Goal: Task Accomplishment & Management: Complete application form

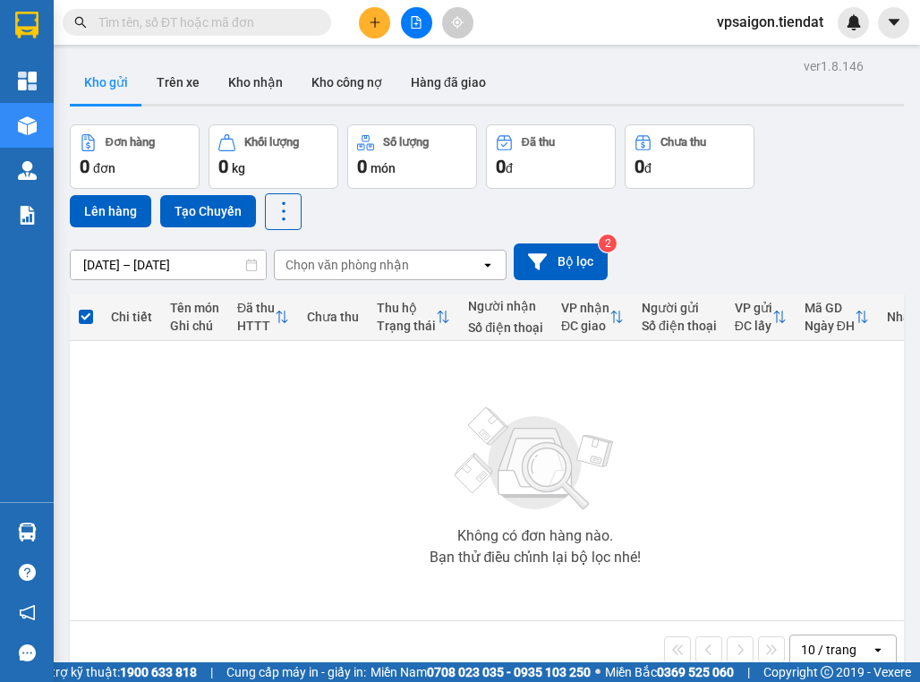
scroll to position [82, 0]
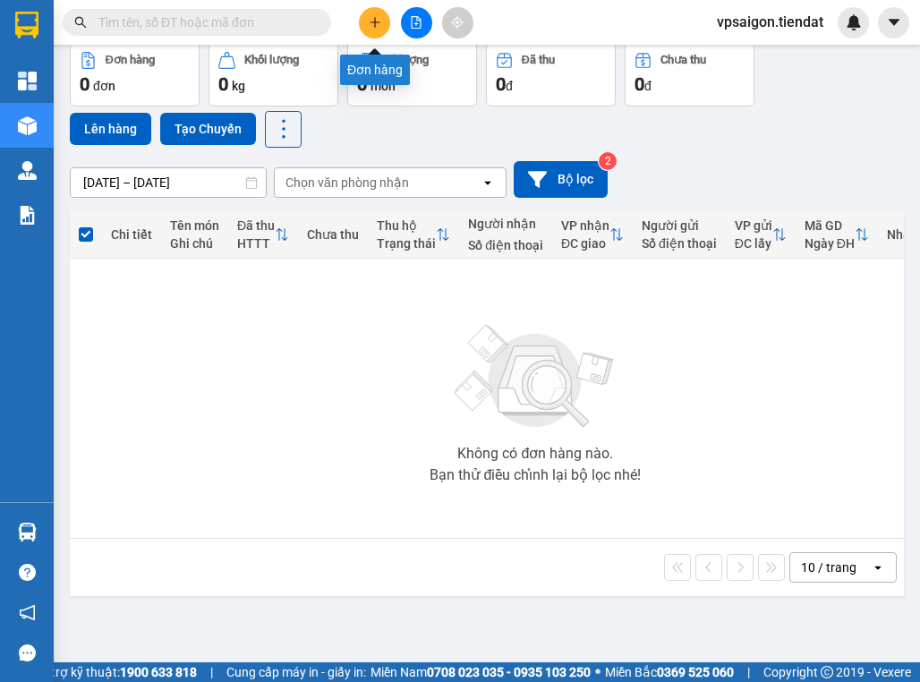
click at [376, 21] on icon "plus" at bounding box center [375, 21] width 10 height 1
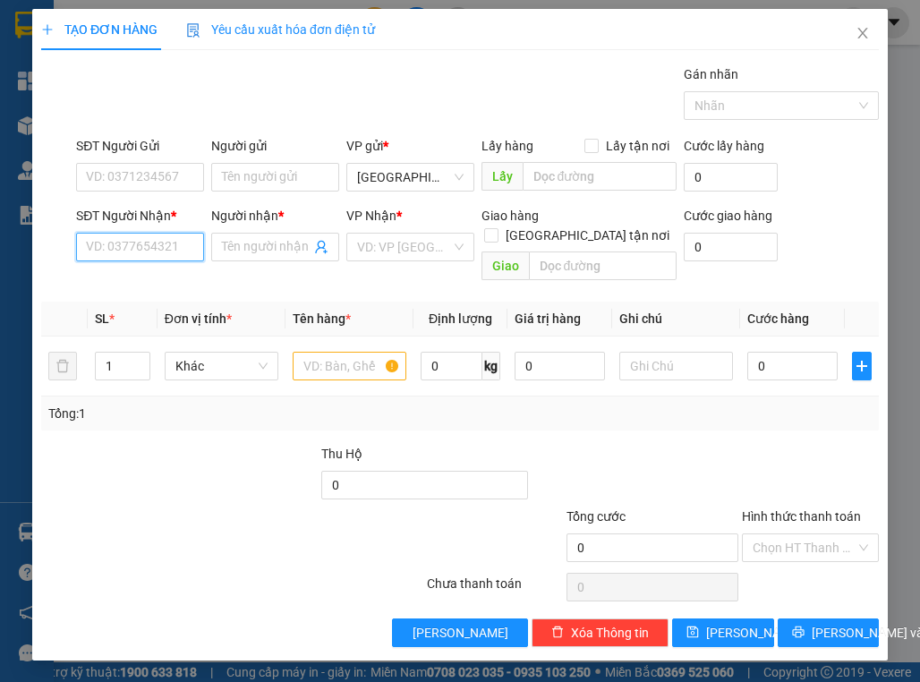
click at [176, 243] on input "SĐT Người Nhận *" at bounding box center [140, 247] width 128 height 29
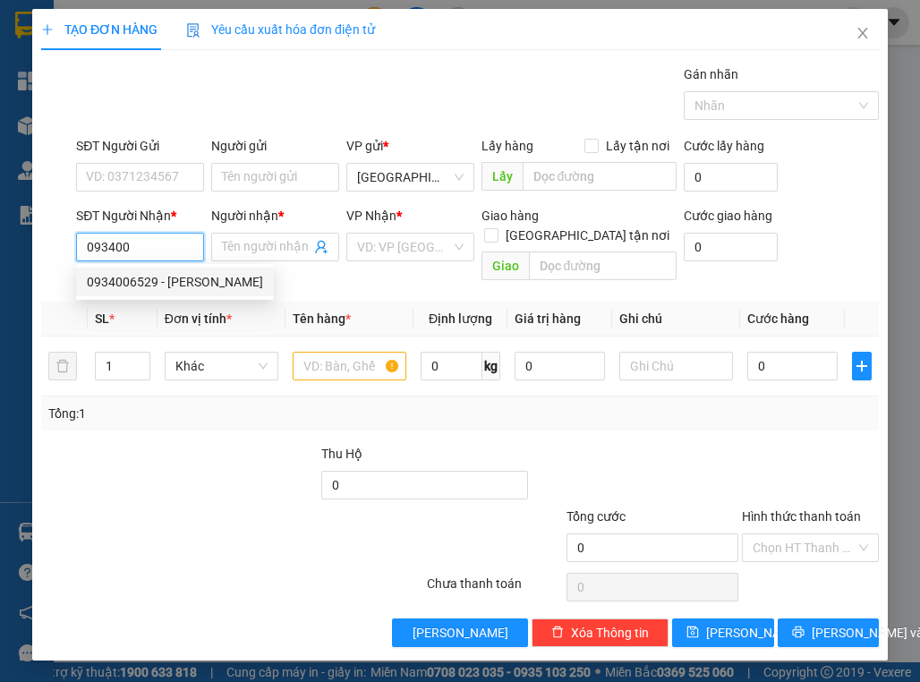
click at [201, 291] on div "0934006529 - [PERSON_NAME]" at bounding box center [175, 282] width 176 height 20
type input "0934006529"
type input "[PERSON_NAME]"
type input "cà phê quang phúc"
type input "40.000"
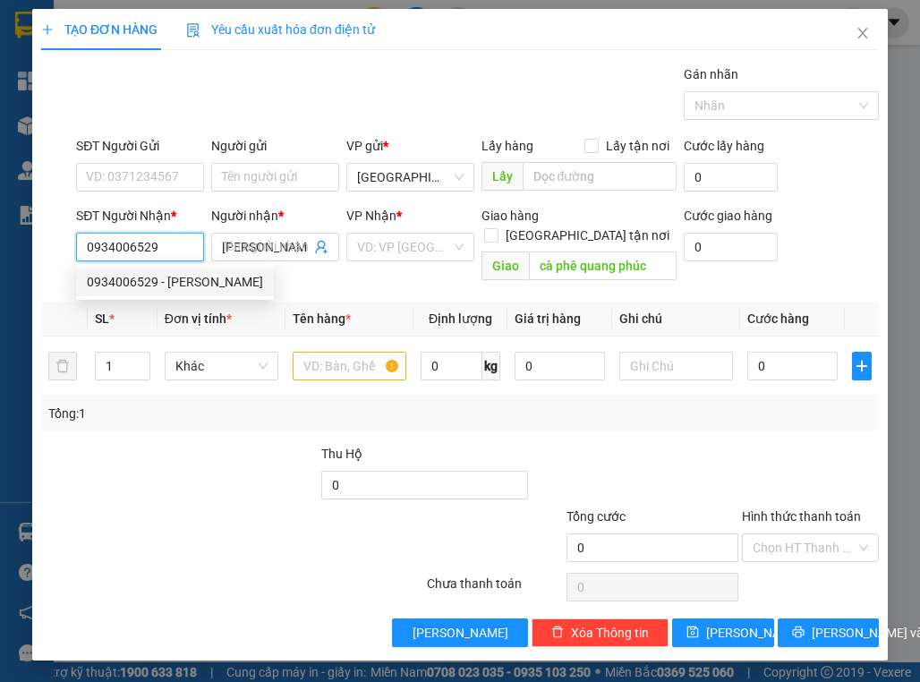
type input "40.000"
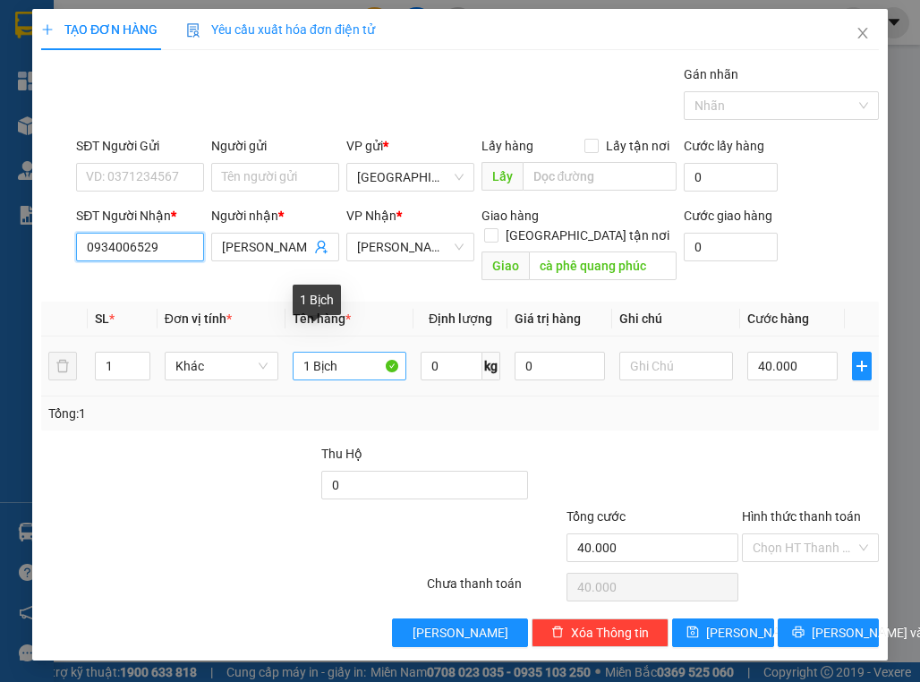
type input "0934006529"
click at [348, 352] on input "1 Bịch" at bounding box center [350, 366] width 114 height 29
type input "1 võ"
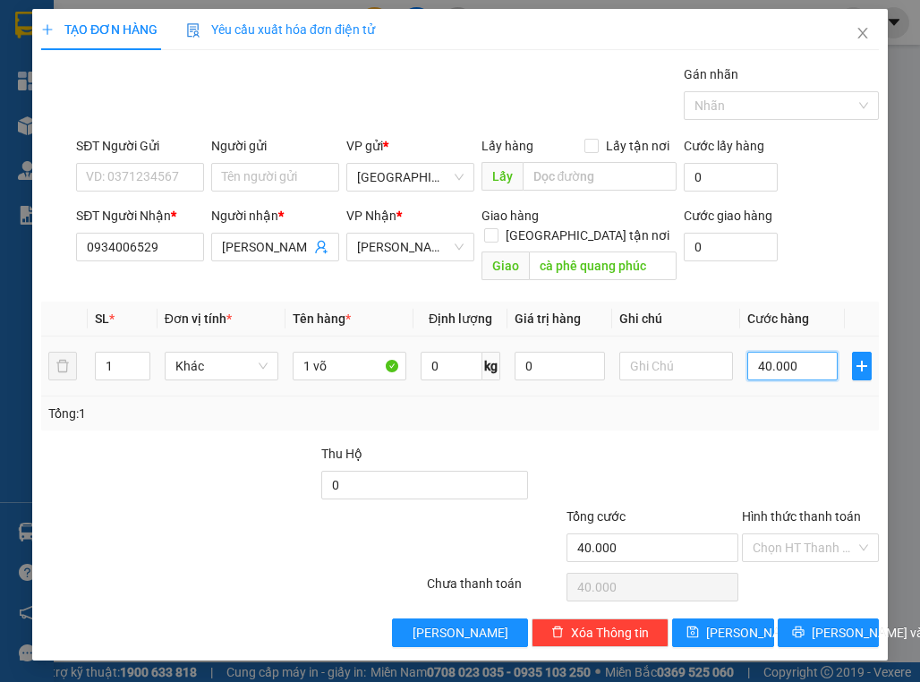
click at [808, 352] on input "40.000" at bounding box center [793, 366] width 90 height 29
type input "0"
type input "5"
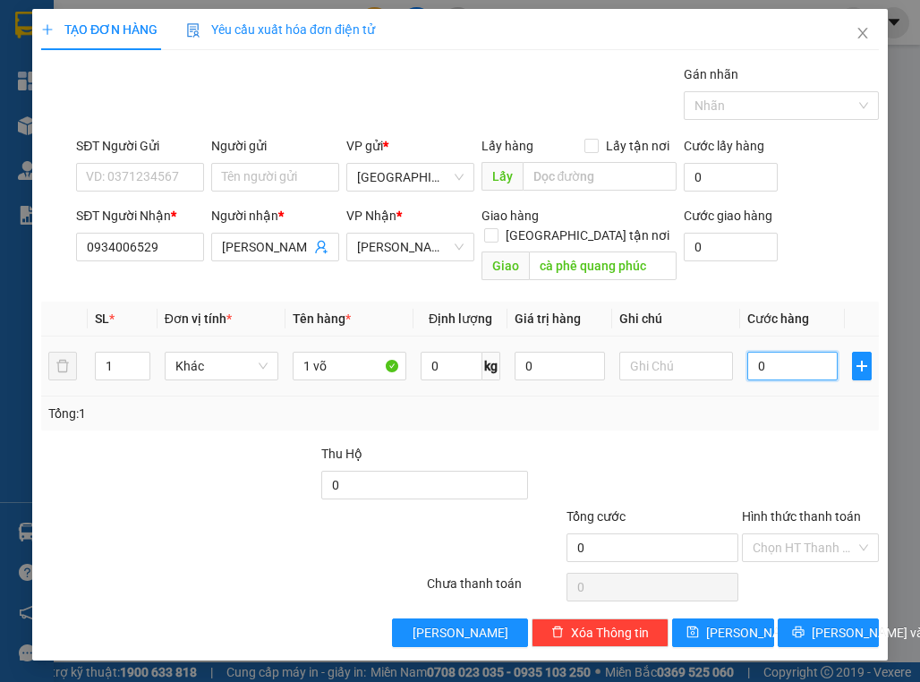
type input "5"
type input "05"
type input "50"
type input "050"
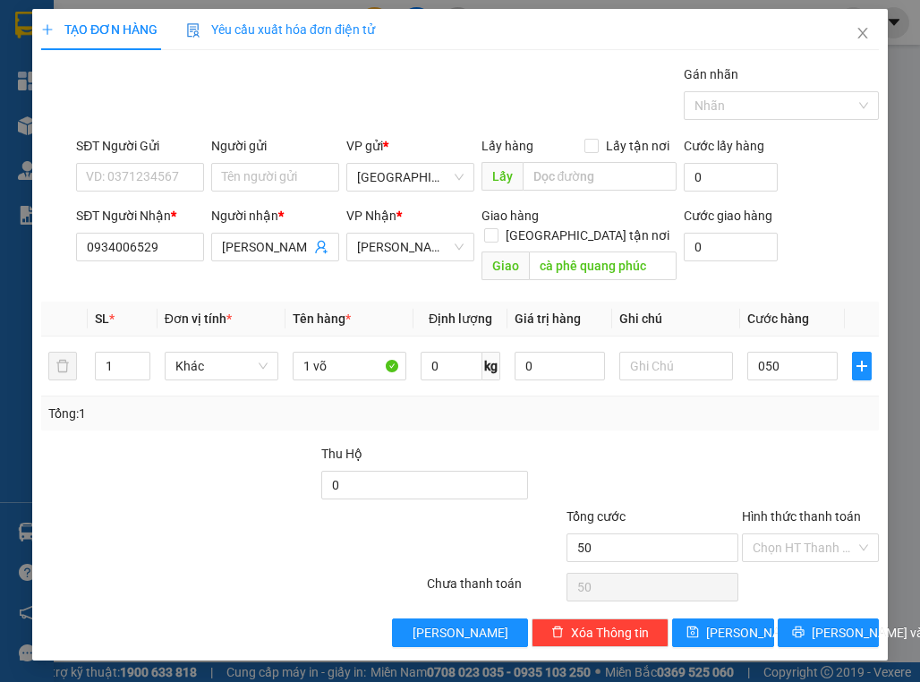
type input "50.000"
click at [774, 444] on div at bounding box center [810, 475] width 141 height 63
click at [774, 535] on input "Hình thức thanh toán" at bounding box center [804, 548] width 103 height 27
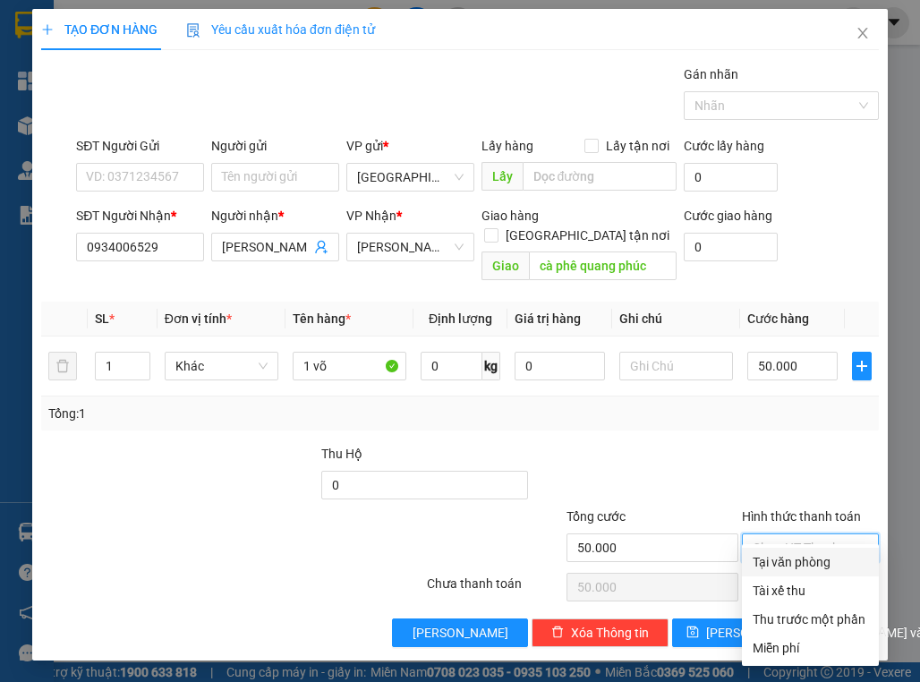
click at [806, 565] on div "Tại văn phòng" at bounding box center [810, 562] width 115 height 20
type input "0"
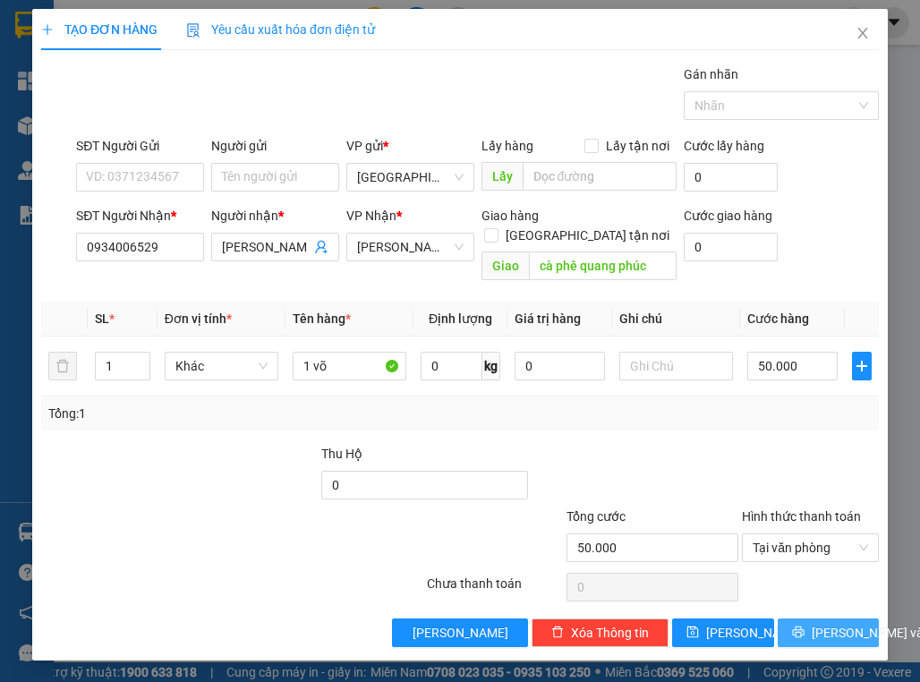
click at [830, 625] on button "[PERSON_NAME] và In" at bounding box center [829, 633] width 102 height 29
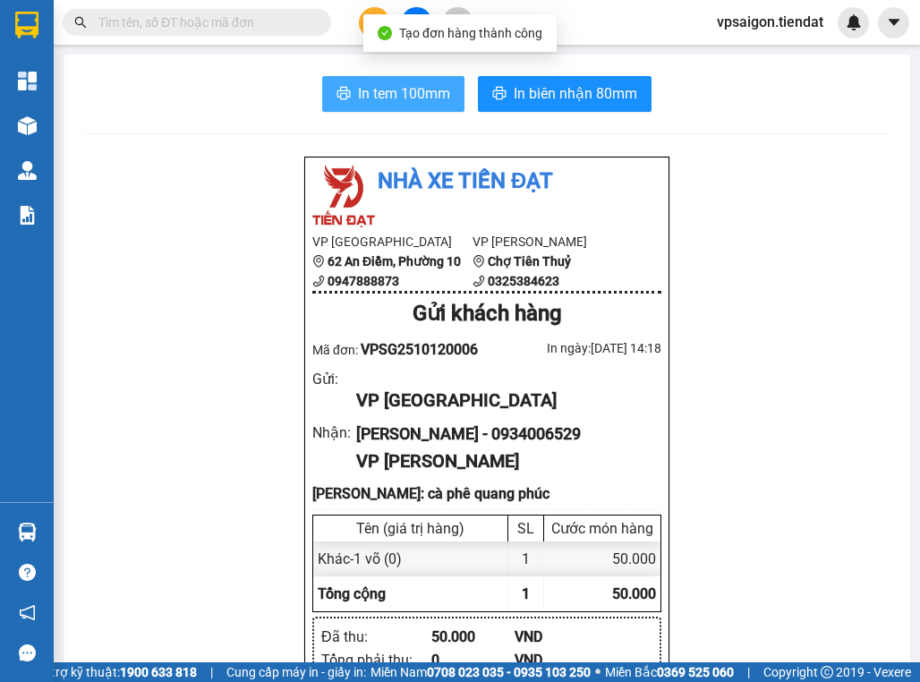
click at [368, 81] on button "In tem 100mm" at bounding box center [393, 94] width 142 height 36
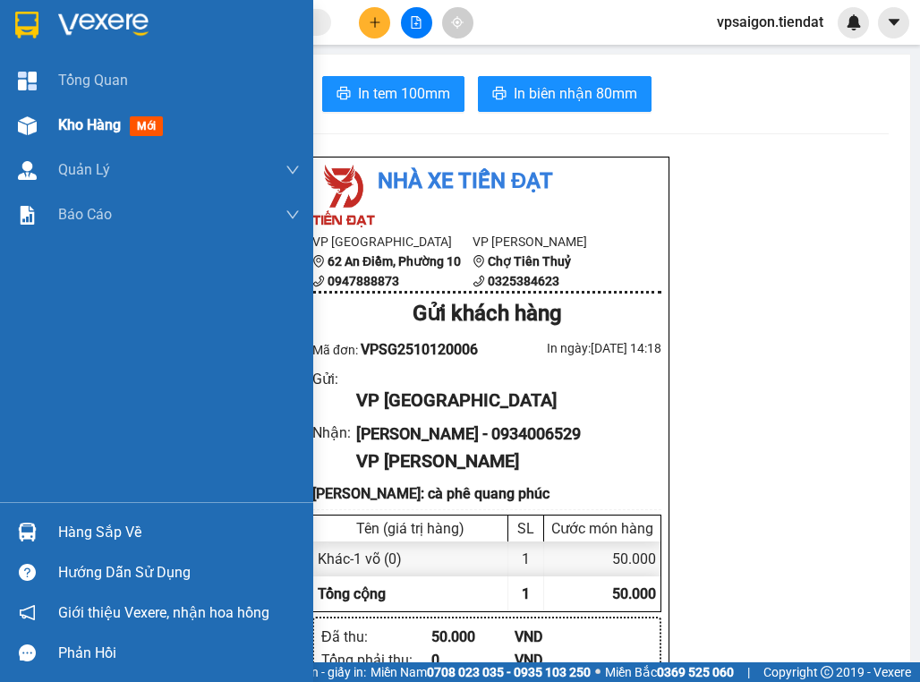
click at [61, 124] on span "Kho hàng" at bounding box center [89, 124] width 63 height 17
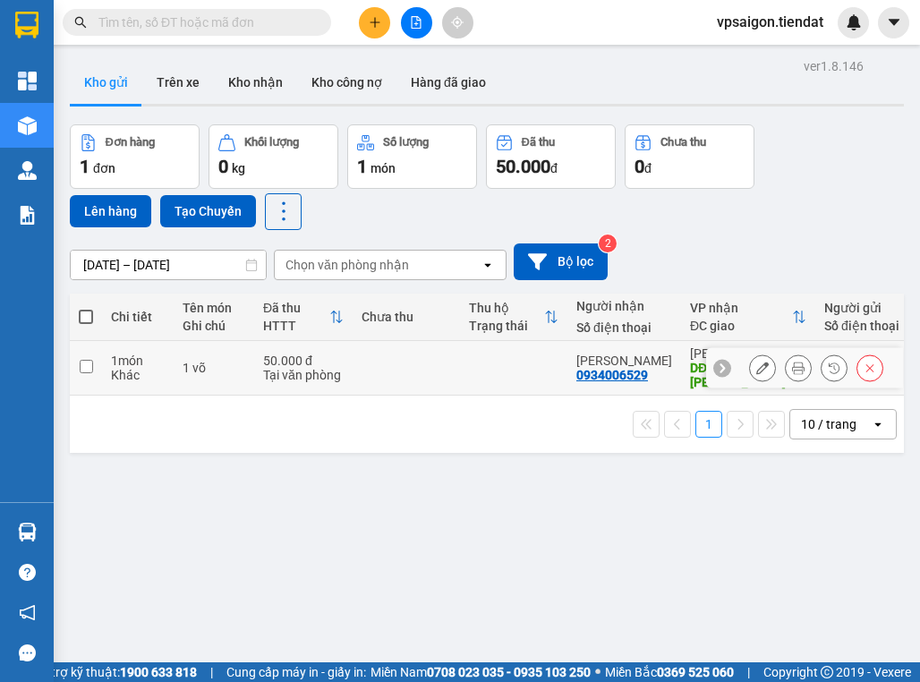
click at [613, 376] on div "0934006529" at bounding box center [613, 375] width 72 height 14
copy div "0934006529"
